Goal: Navigation & Orientation: Find specific page/section

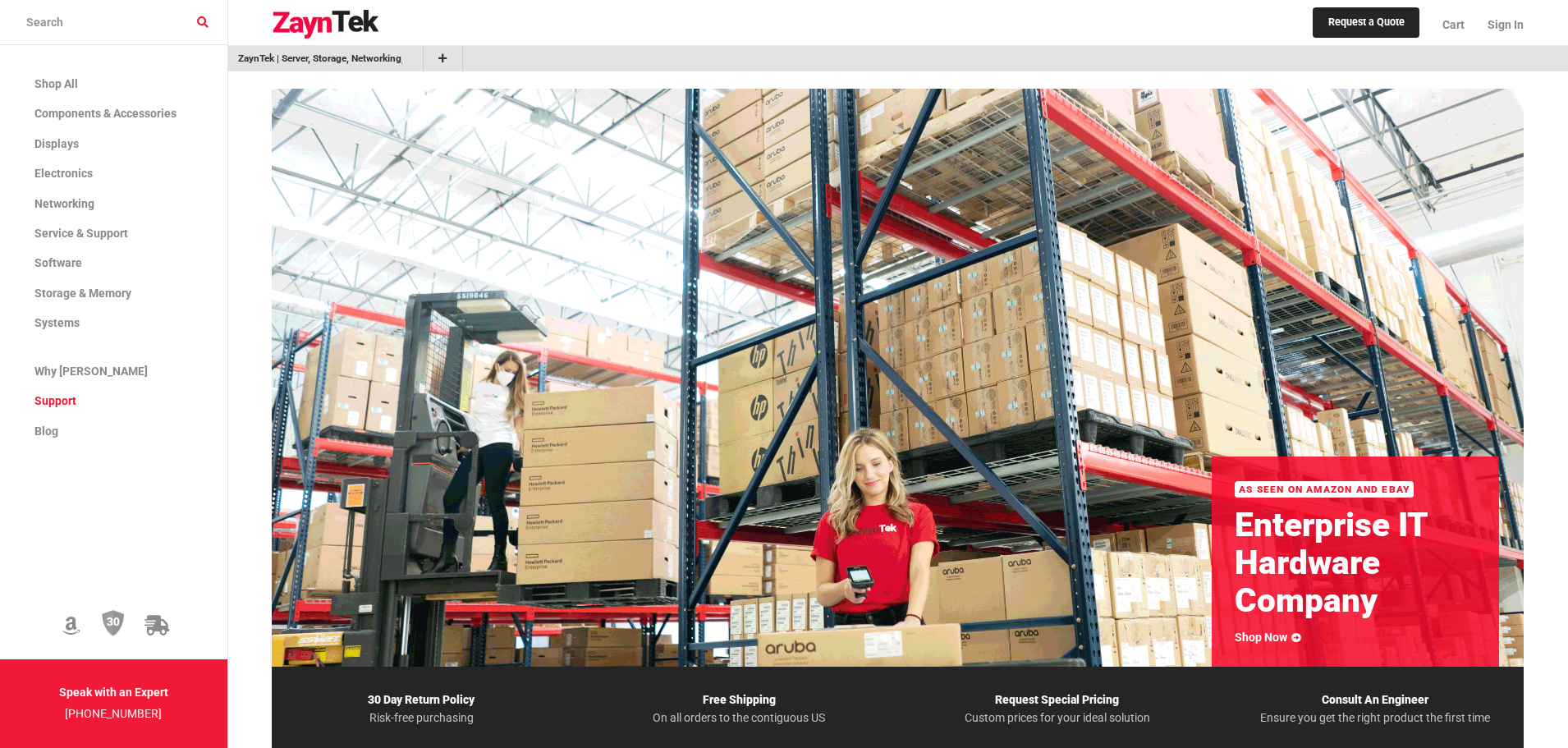
click at [58, 403] on span "Support" at bounding box center [55, 401] width 42 height 13
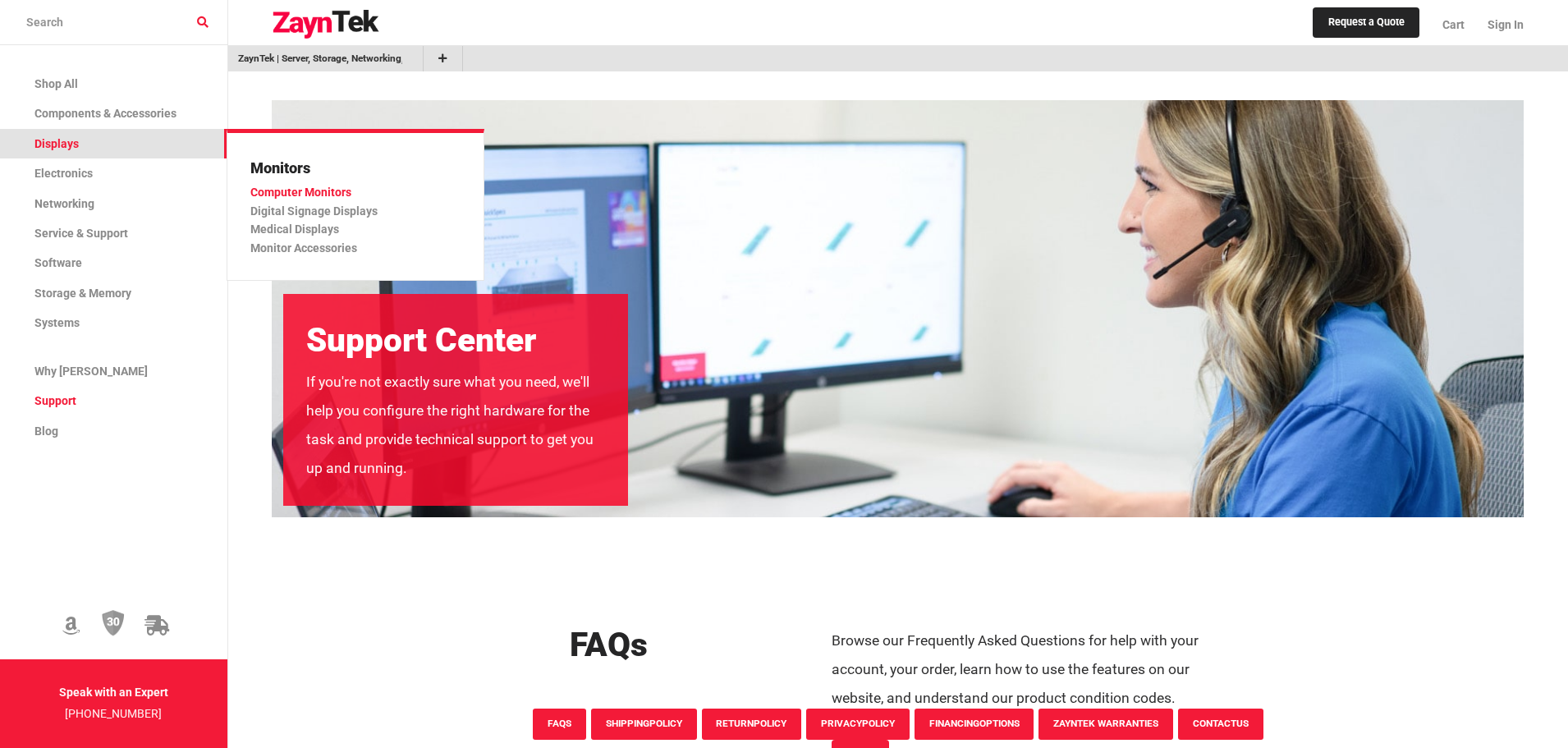
click at [291, 185] on link "Computer Monitors" at bounding box center [349, 192] width 197 height 18
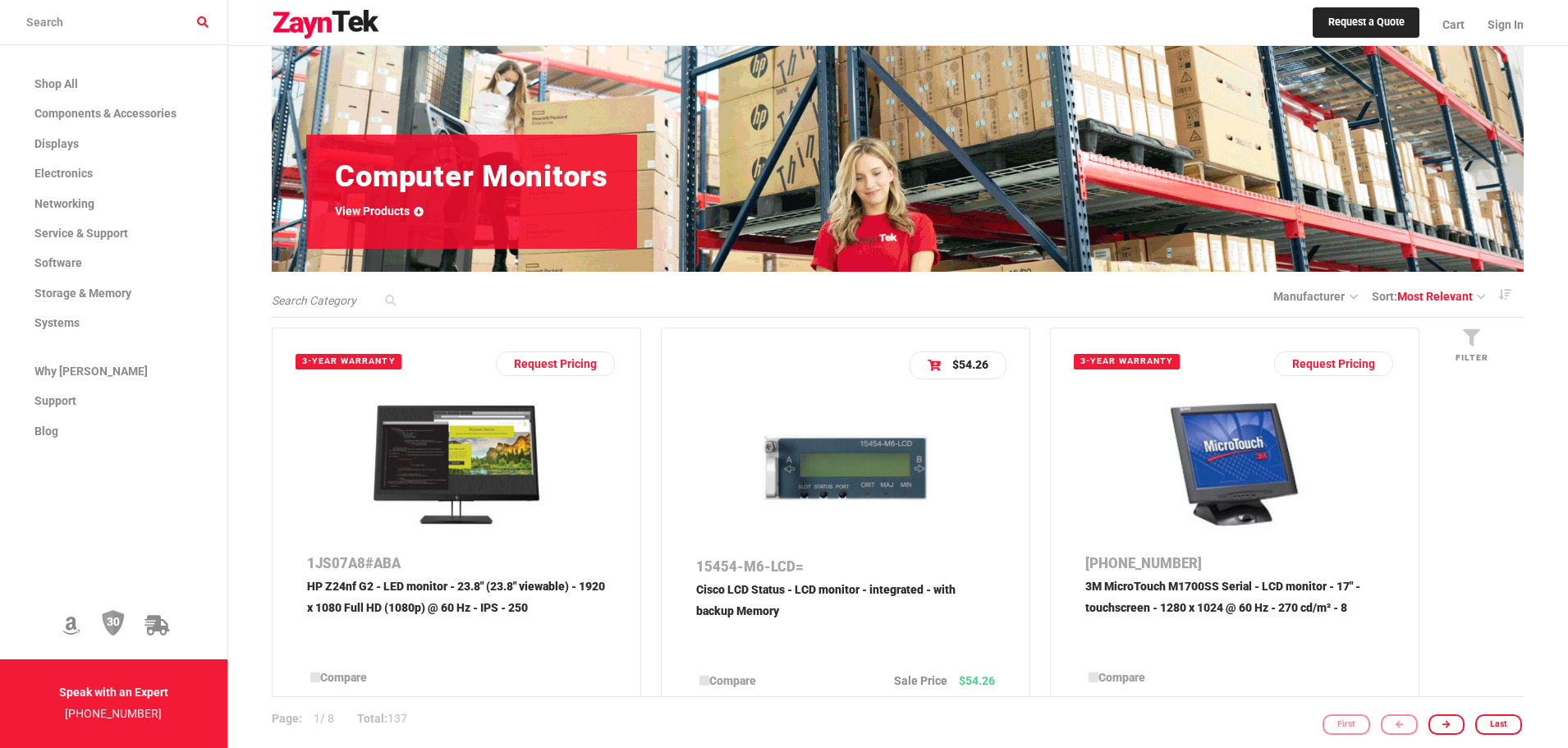
scroll to position [246, 0]
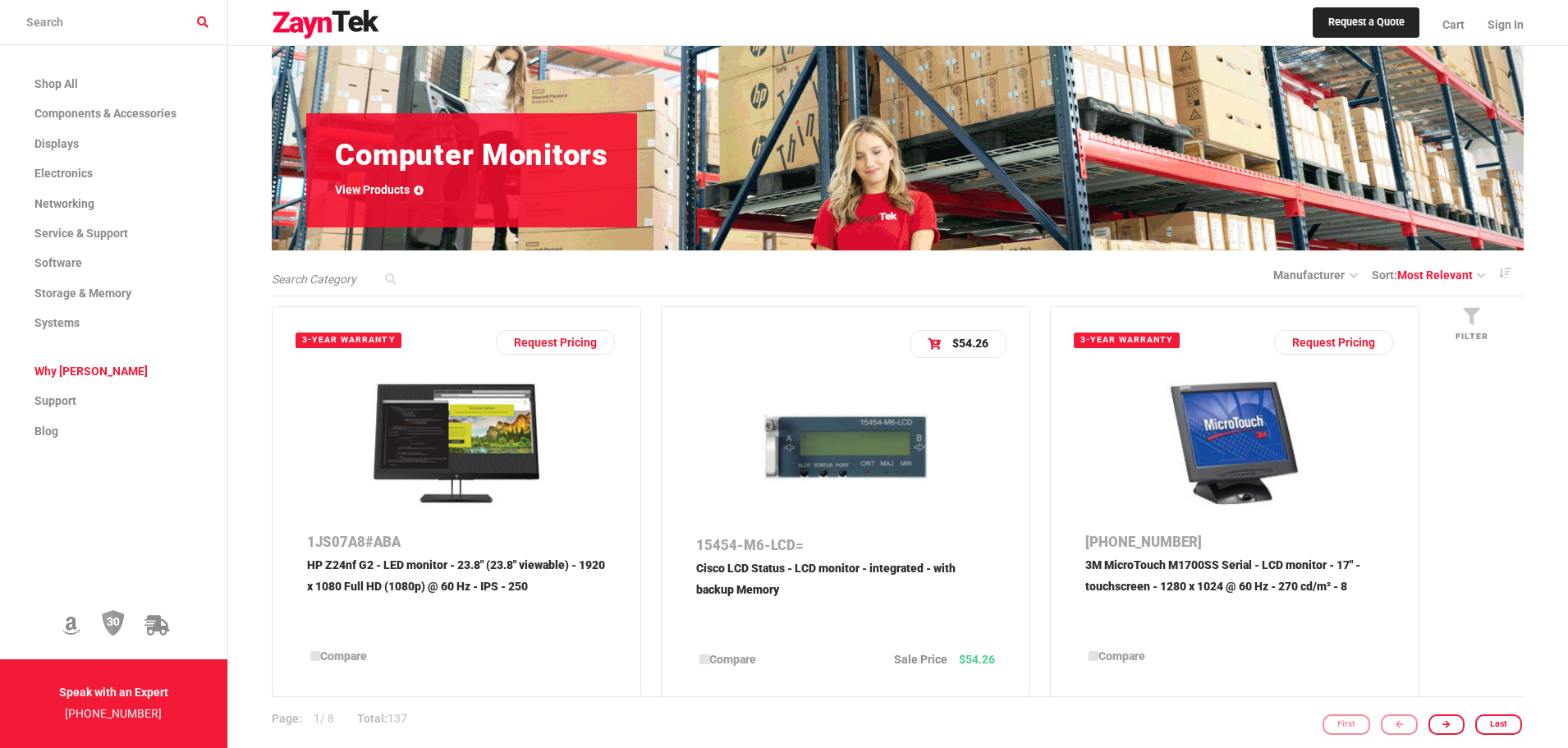
click at [67, 372] on span "Why [PERSON_NAME]" at bounding box center [91, 371] width 113 height 13
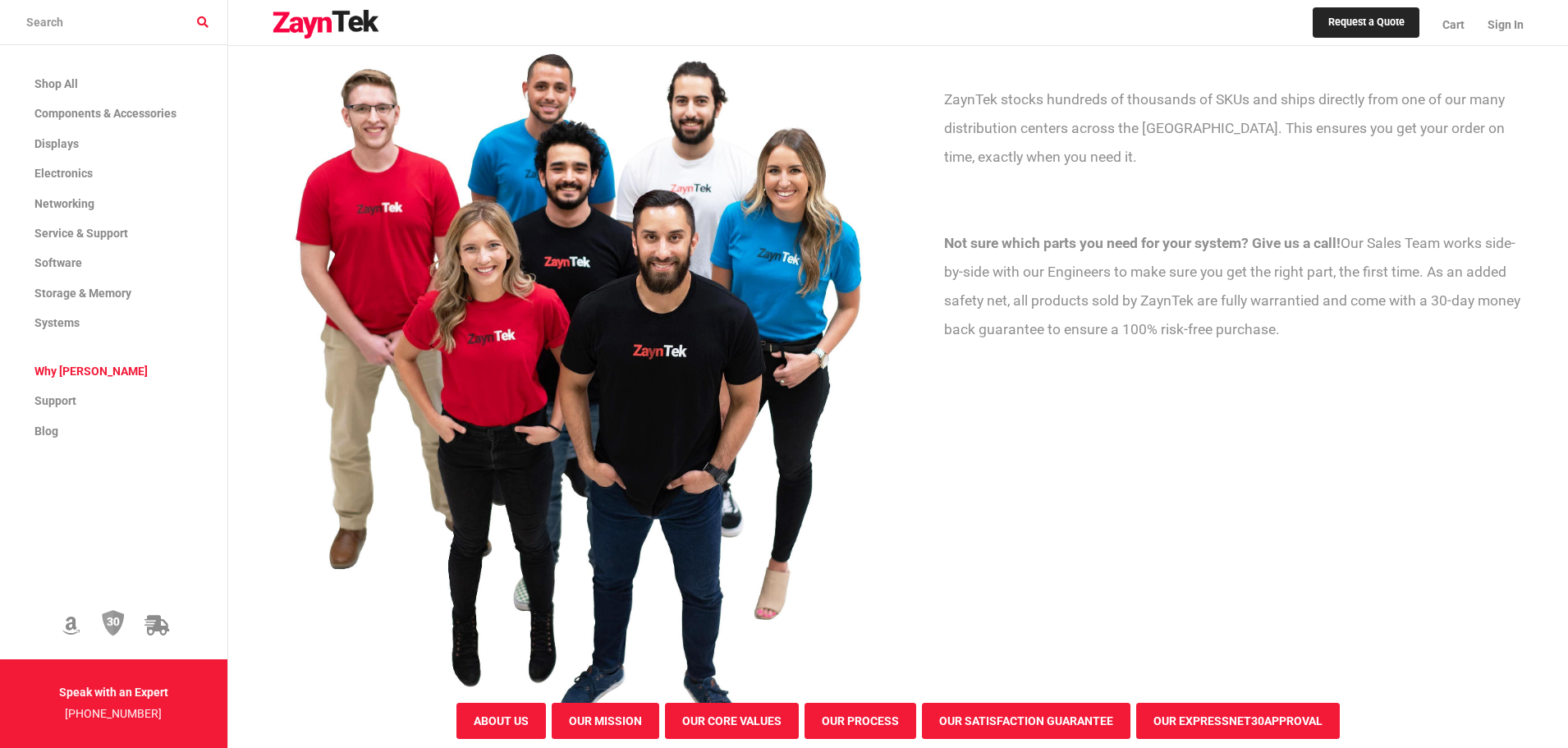
scroll to position [575, 0]
